Goal: Ask a question

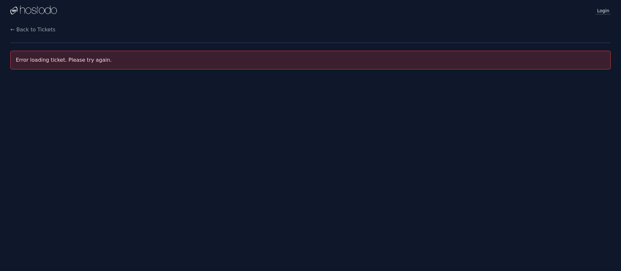
click at [602, 12] on link "Login" at bounding box center [603, 10] width 15 height 8
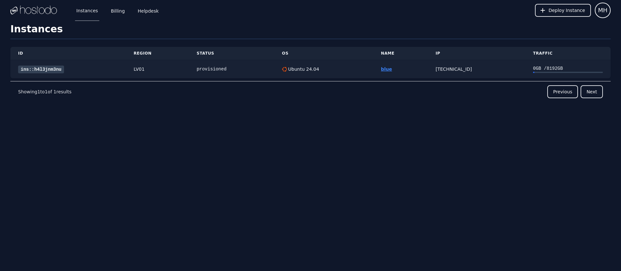
click at [385, 69] on link "blue" at bounding box center [386, 69] width 11 height 5
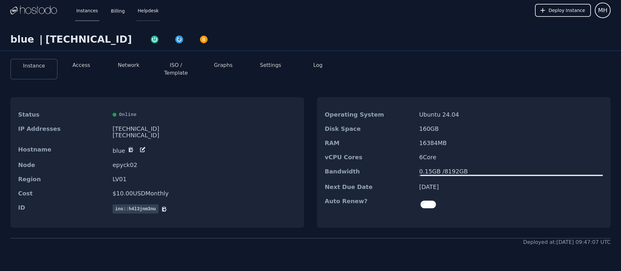
click at [144, 15] on link "Helpdesk" at bounding box center [148, 10] width 24 height 21
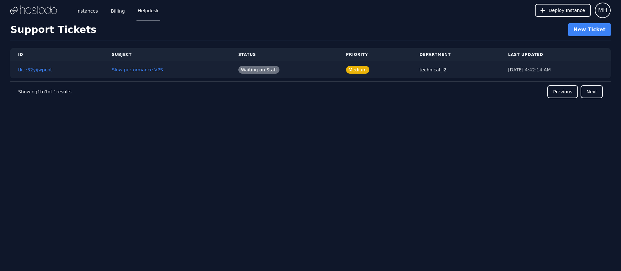
click at [122, 71] on link "Slow performance VPS" at bounding box center [137, 69] width 51 height 5
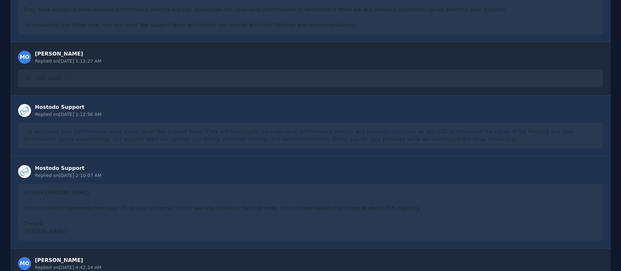
scroll to position [666, 0]
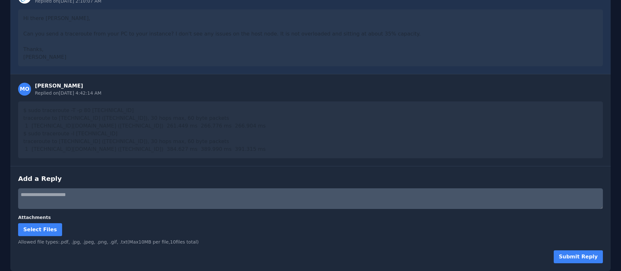
click at [141, 147] on div "$ sudo traceroute -T -p 80 [TECHNICAL_ID] traceroute to [TECHNICAL_ID] ([TECHNI…" at bounding box center [310, 130] width 585 height 57
